Goal: Check status: Check status

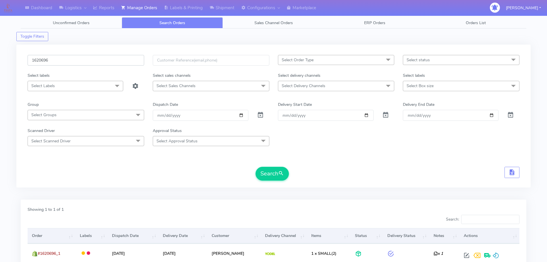
click at [119, 59] on input "1620696" at bounding box center [86, 60] width 117 height 11
paste input "19981"
click at [256, 167] on button "Search" at bounding box center [272, 174] width 33 height 14
click at [123, 62] on input "1619981" at bounding box center [86, 60] width 117 height 11
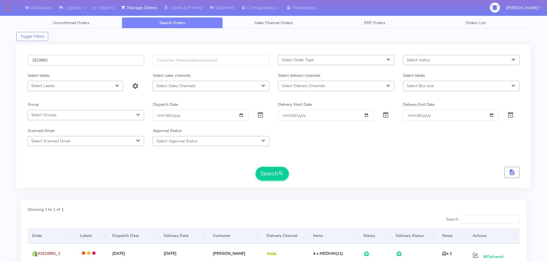
click at [123, 62] on input "1619981" at bounding box center [86, 60] width 117 height 11
paste input "3969"
type input "1613969"
click at [256, 167] on button "Search" at bounding box center [272, 174] width 33 height 14
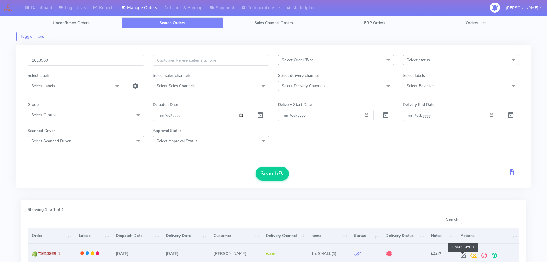
click at [461, 254] on span at bounding box center [463, 256] width 10 height 5
select select "5"
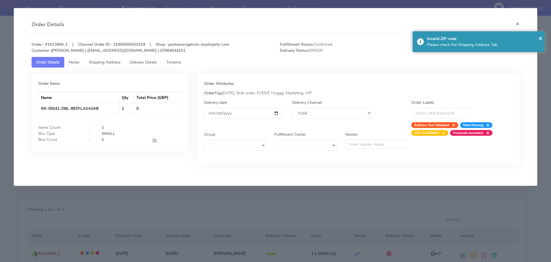
click at [170, 63] on span "Timeline" at bounding box center [173, 61] width 15 height 5
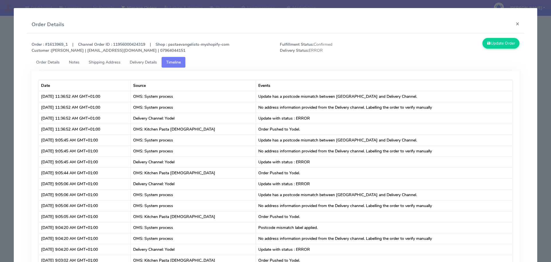
click at [0, 82] on modal-container "Order Details × Order : #1613969_1 | Channel Order ID : 11956000424319 | Shop :…" at bounding box center [275, 131] width 551 height 262
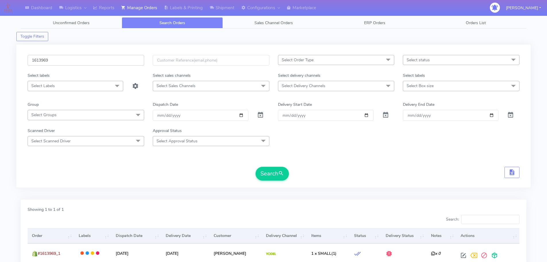
click at [120, 58] on input "1613969" at bounding box center [86, 60] width 117 height 11
paste input "748"
type input "1617489"
click at [256, 167] on button "Search" at bounding box center [272, 174] width 33 height 14
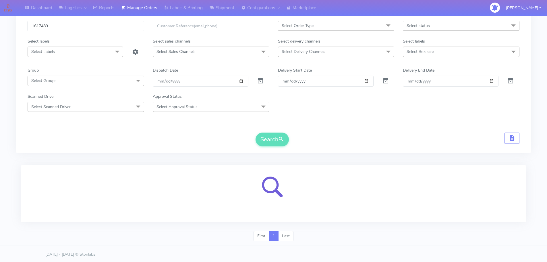
scroll to position [35, 0]
